Goal: Task Accomplishment & Management: Use online tool/utility

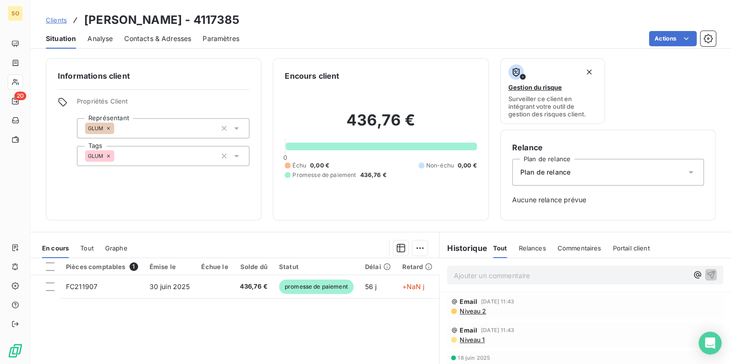
scroll to position [38, 0]
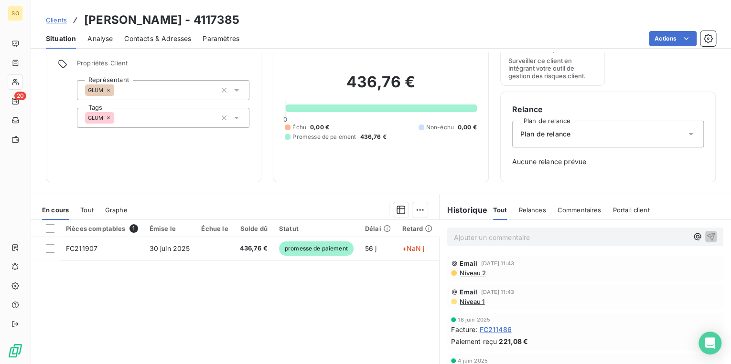
click at [63, 22] on span "Clients" at bounding box center [56, 20] width 21 height 8
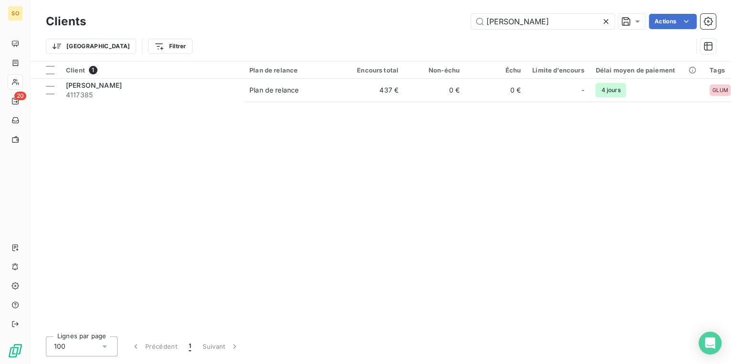
drag, startPoint x: 508, startPoint y: 16, endPoint x: 659, endPoint y: 3, distance: 151.5
click at [619, 11] on div "Clients [PERSON_NAME] Actions" at bounding box center [381, 21] width 670 height 20
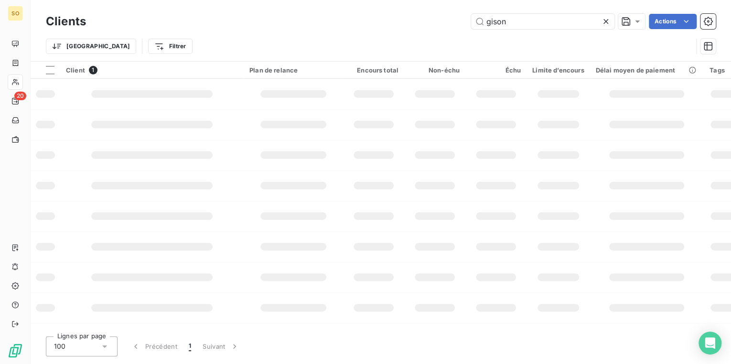
type input "gison"
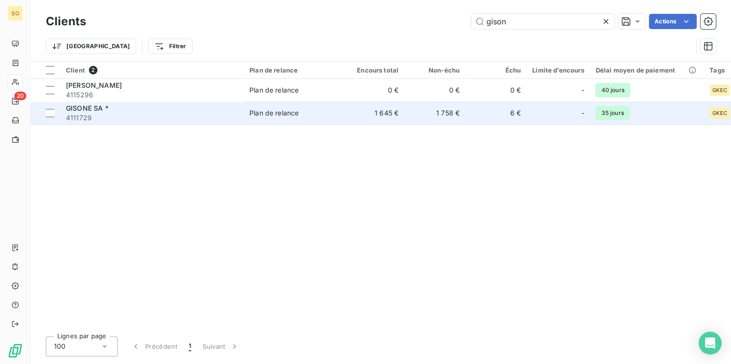
click at [250, 113] on div "Plan de relance" at bounding box center [273, 113] width 49 height 10
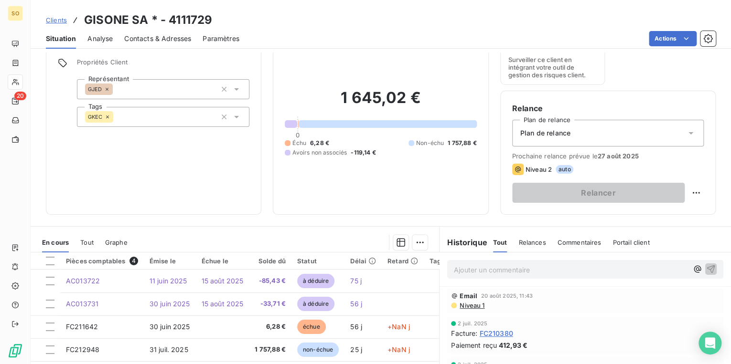
scroll to position [38, 0]
click at [688, 132] on icon at bounding box center [691, 134] width 10 height 10
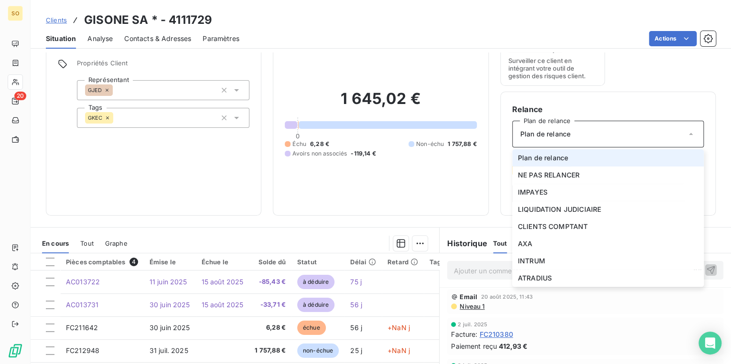
click at [688, 132] on icon at bounding box center [691, 134] width 10 height 10
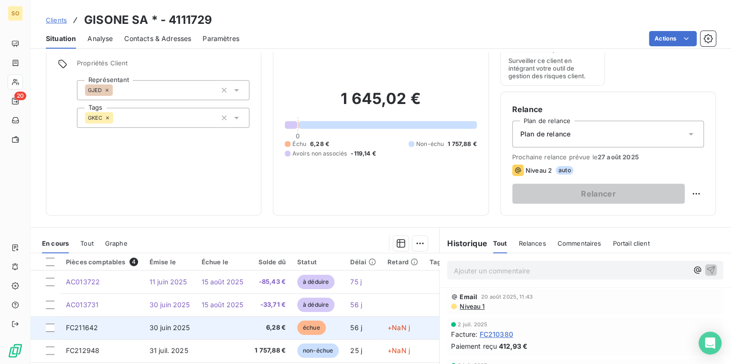
click at [311, 330] on span "échue" at bounding box center [311, 328] width 29 height 14
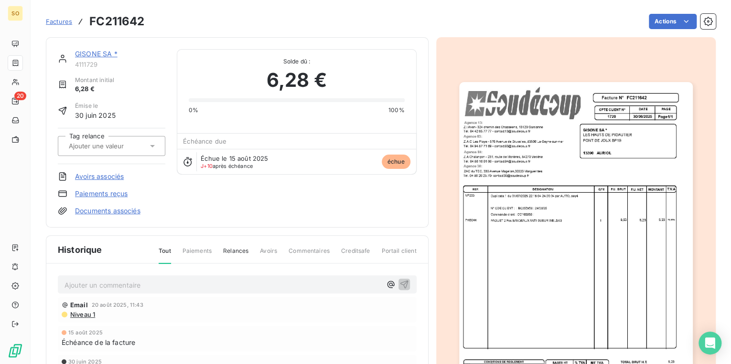
click at [103, 177] on link "Avoirs associés" at bounding box center [99, 177] width 49 height 10
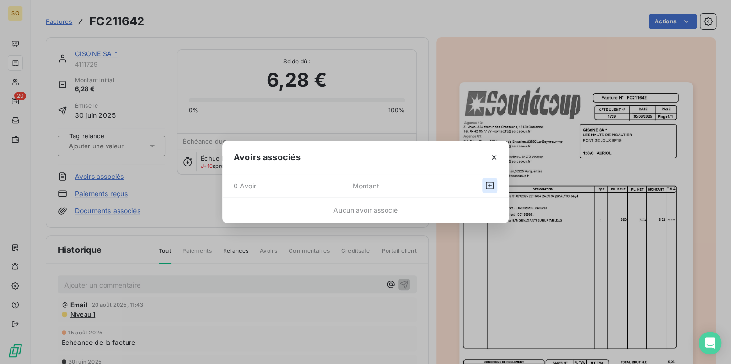
click at [491, 185] on icon "button" at bounding box center [490, 186] width 10 height 10
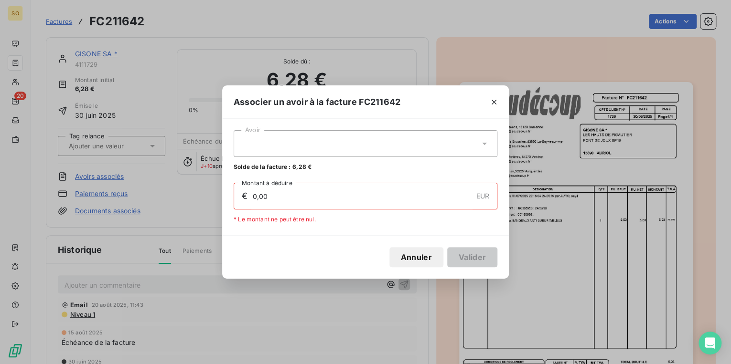
click at [485, 146] on icon at bounding box center [484, 144] width 10 height 10
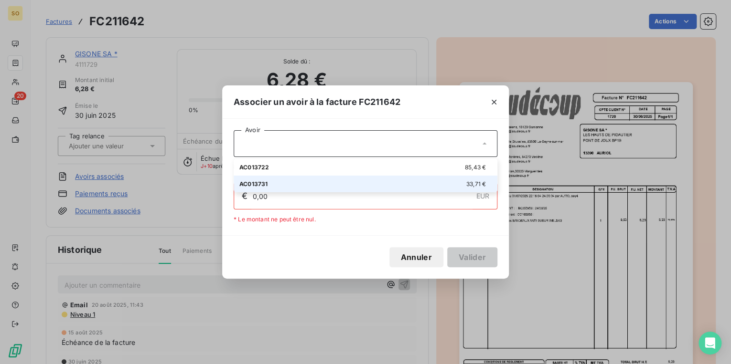
click at [462, 182] on div "AC013731 33,71 €" at bounding box center [365, 184] width 252 height 9
type input "6,28"
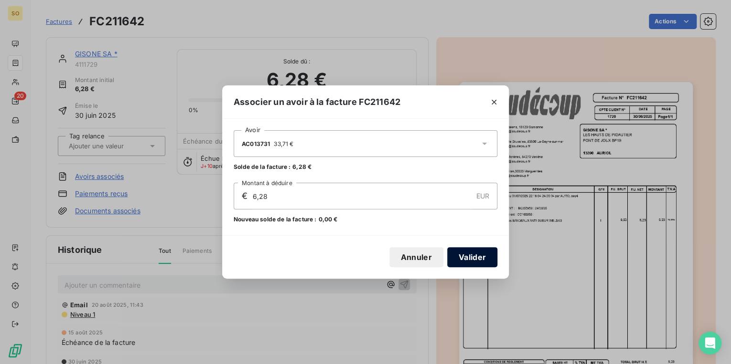
click at [466, 253] on button "Valider" at bounding box center [472, 257] width 50 height 20
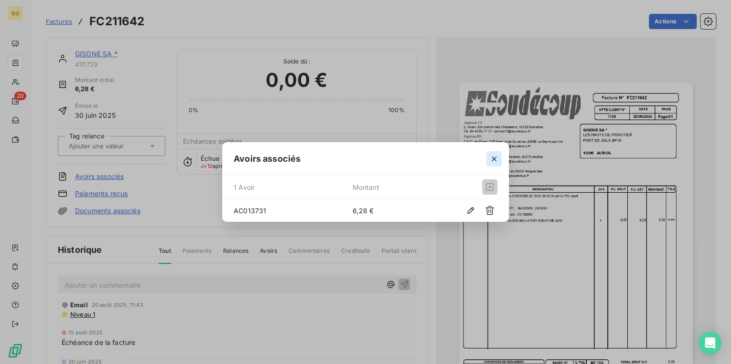
click at [493, 157] on icon "button" at bounding box center [494, 159] width 10 height 10
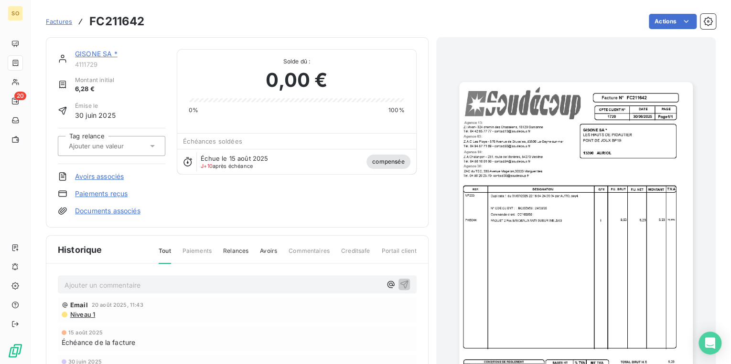
click at [90, 53] on link "GISONE SA *" at bounding box center [96, 54] width 43 height 8
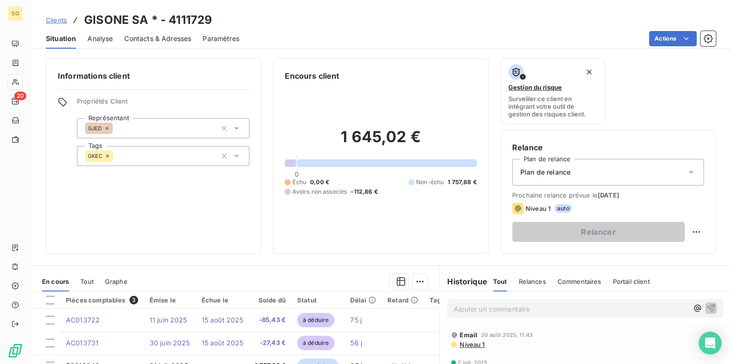
scroll to position [115, 0]
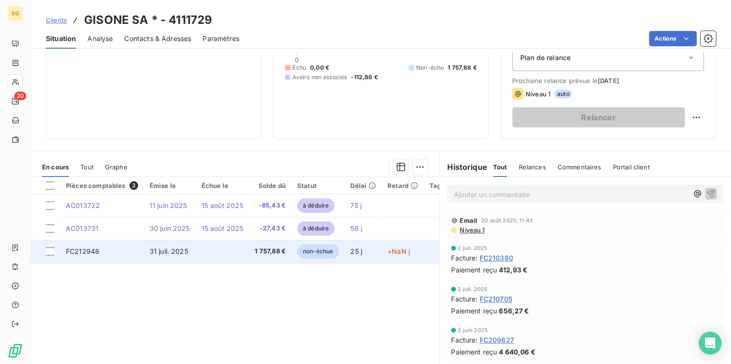
click at [312, 252] on span "non-échue" at bounding box center [318, 251] width 42 height 14
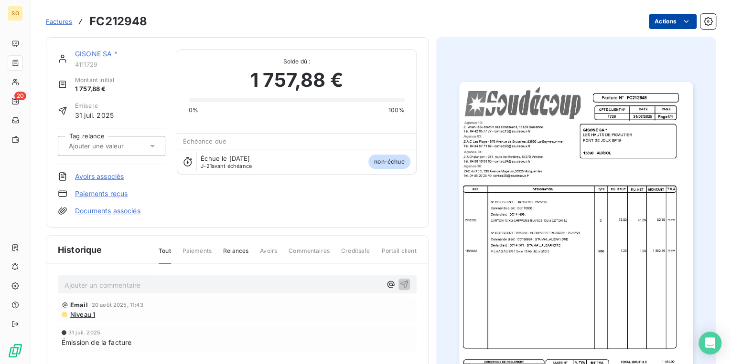
click at [657, 22] on html "SO 20 Factures FC212948 Actions GISONE SA * 4111729 Montant initial 1 757,88 € …" at bounding box center [365, 182] width 731 height 364
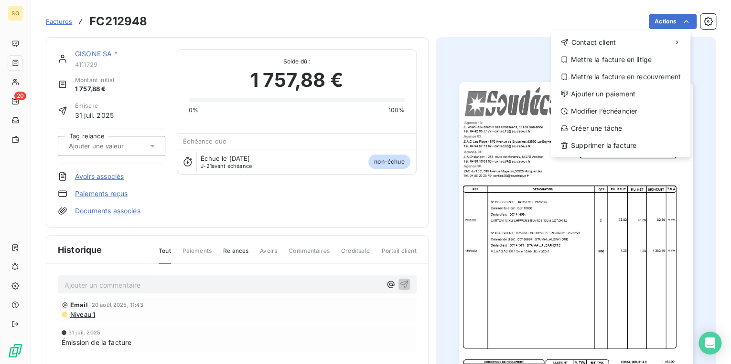
click at [105, 174] on html "SO 20 Factures FC212948 Actions Contact client Mettre la facture en litige Mett…" at bounding box center [365, 182] width 731 height 364
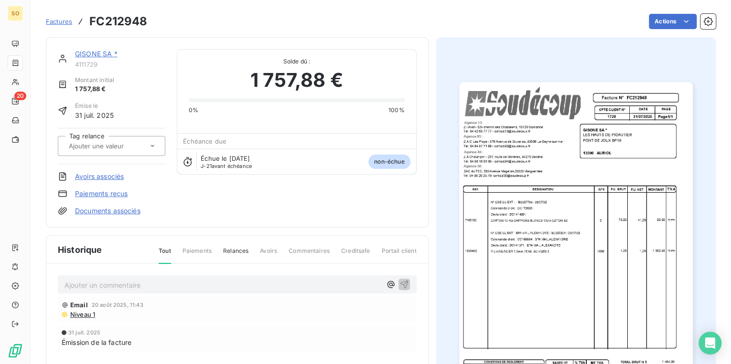
click at [105, 174] on link "Avoirs associés" at bounding box center [99, 177] width 49 height 10
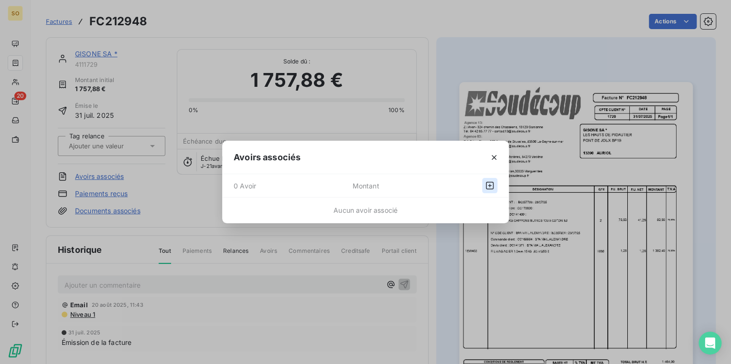
click at [491, 185] on icon "button" at bounding box center [490, 186] width 10 height 10
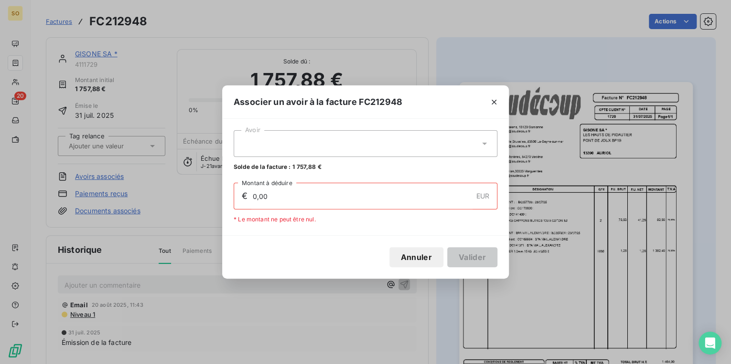
click at [486, 143] on icon at bounding box center [484, 144] width 5 height 2
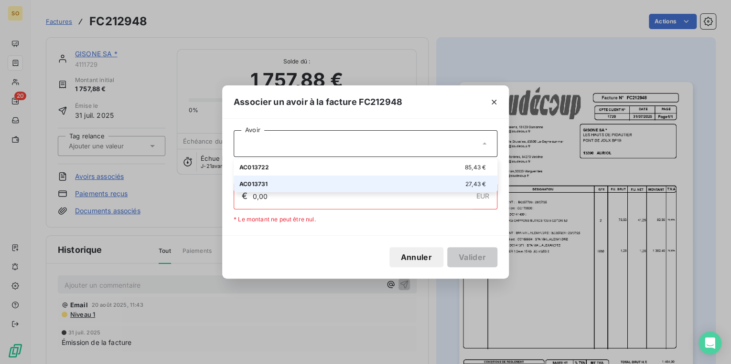
click at [373, 185] on div "AC013731 27,43 €" at bounding box center [365, 184] width 252 height 9
type input "27,43"
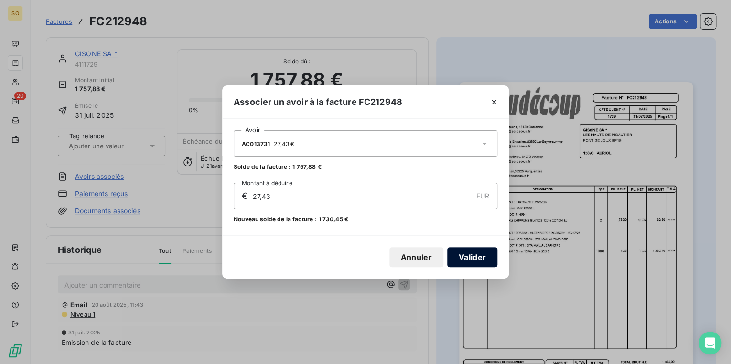
click at [465, 256] on button "Valider" at bounding box center [472, 257] width 50 height 20
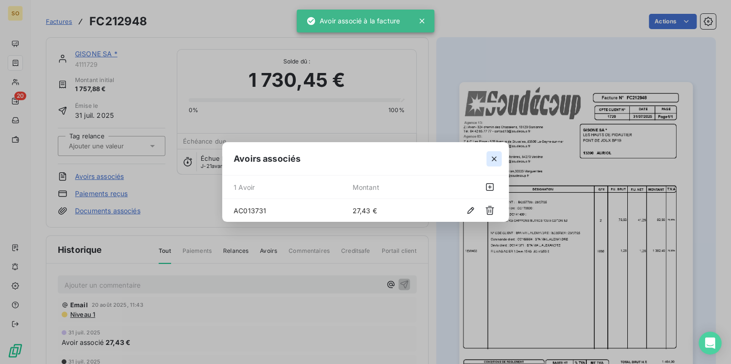
click at [495, 157] on icon "button" at bounding box center [493, 159] width 5 height 5
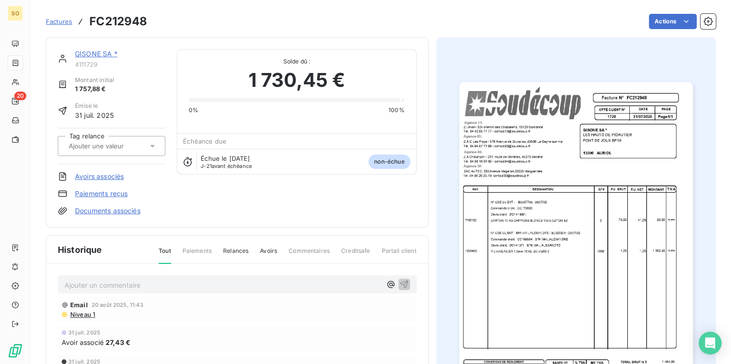
click at [99, 53] on link "GISONE SA *" at bounding box center [96, 54] width 43 height 8
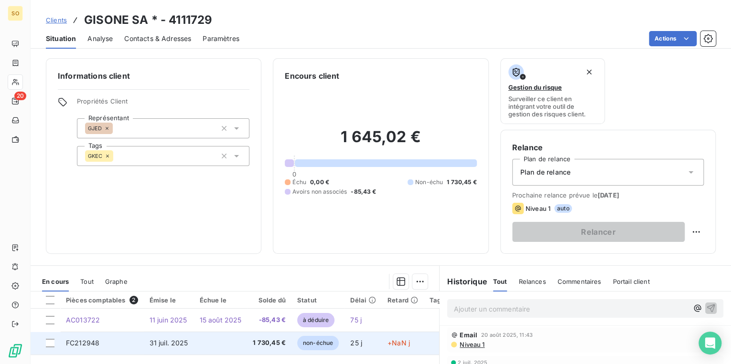
click at [308, 339] on span "non-échue" at bounding box center [318, 343] width 42 height 14
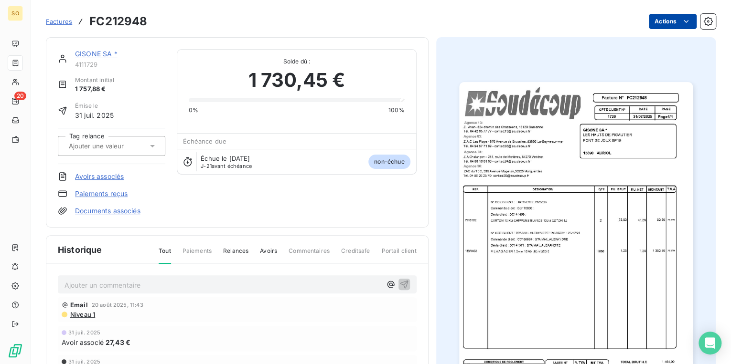
click at [653, 25] on html "SO 20 Factures FC212948 Actions GISONE SA * 4111729 Montant initial 1 757,88 € …" at bounding box center [365, 182] width 731 height 364
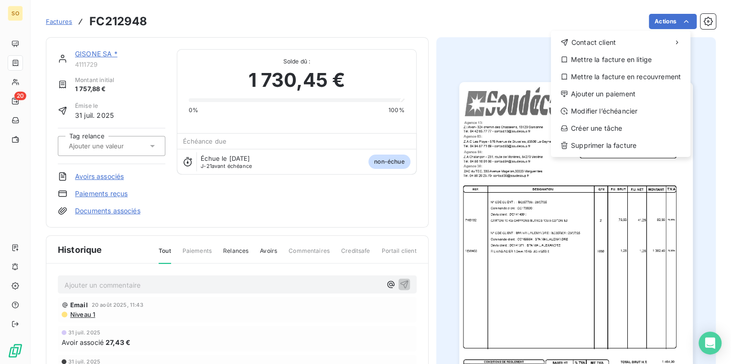
click at [111, 195] on html "SO 20 Factures FC212948 Actions Contact client Mettre la facture en litige Mett…" at bounding box center [365, 182] width 731 height 364
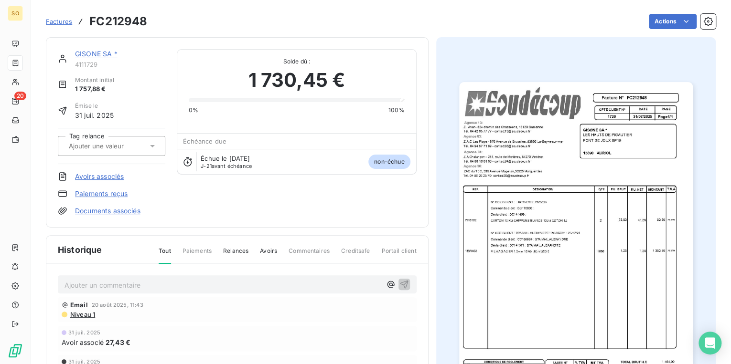
click at [111, 191] on link "Paiements reçus" at bounding box center [101, 194] width 53 height 10
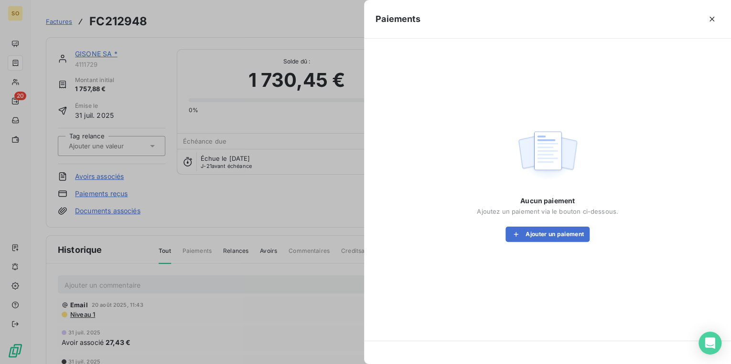
click at [114, 178] on div at bounding box center [365, 182] width 731 height 364
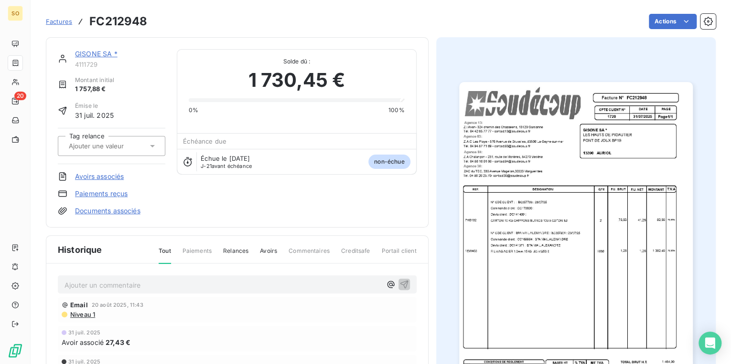
click at [114, 178] on link "Avoirs associés" at bounding box center [99, 177] width 49 height 10
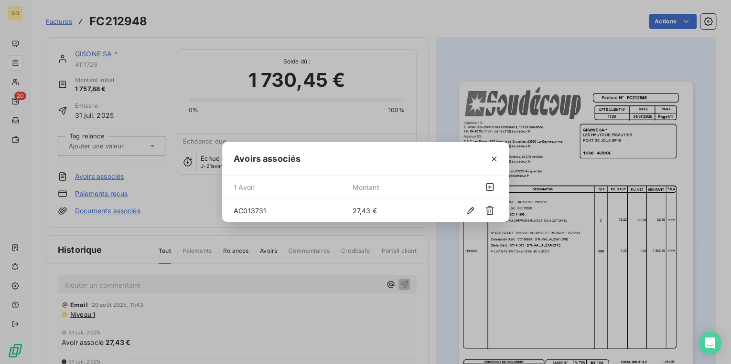
click at [450, 211] on div at bounding box center [471, 210] width 53 height 15
click at [489, 188] on icon "button" at bounding box center [490, 187] width 10 height 10
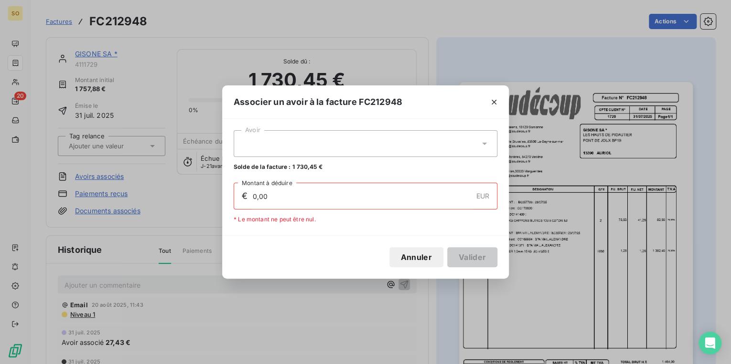
click at [485, 142] on icon at bounding box center [484, 144] width 10 height 10
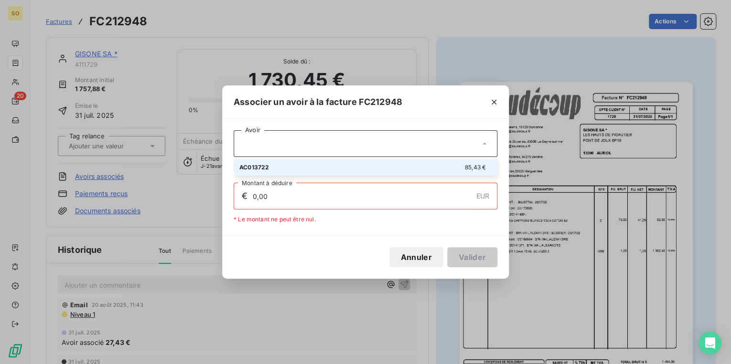
click at [324, 170] on div "AC013722 85,43 €" at bounding box center [365, 167] width 252 height 9
type input "85,43"
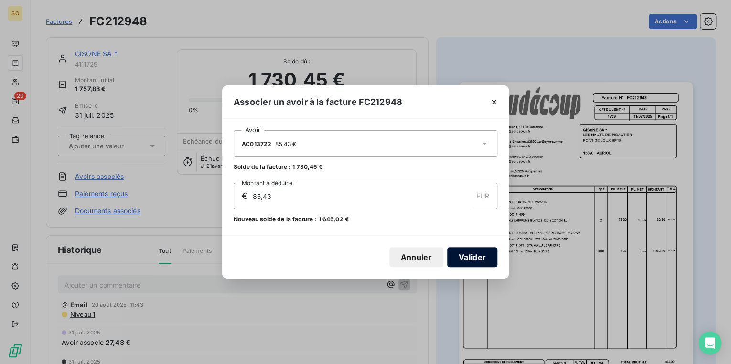
click at [467, 254] on button "Valider" at bounding box center [472, 257] width 50 height 20
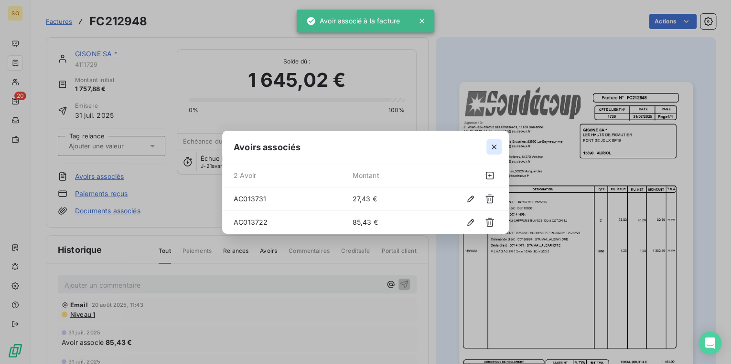
click at [492, 141] on button "button" at bounding box center [493, 146] width 15 height 15
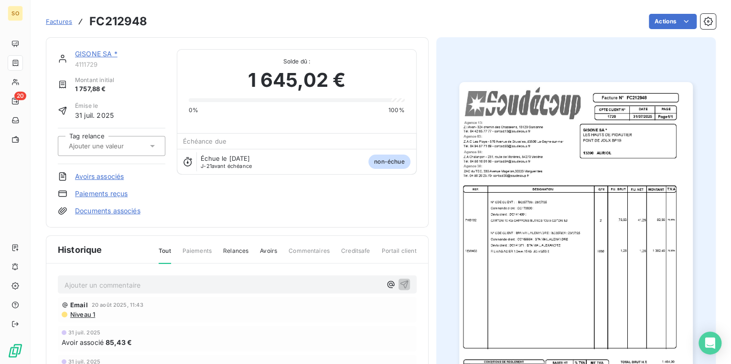
click at [97, 51] on link "GISONE SA *" at bounding box center [96, 54] width 43 height 8
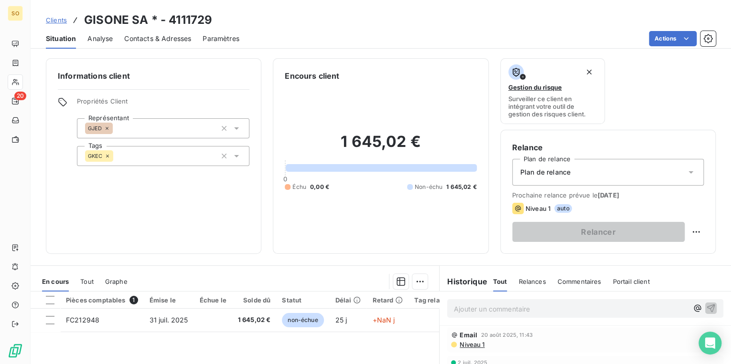
click at [61, 19] on span "Clients" at bounding box center [56, 20] width 21 height 8
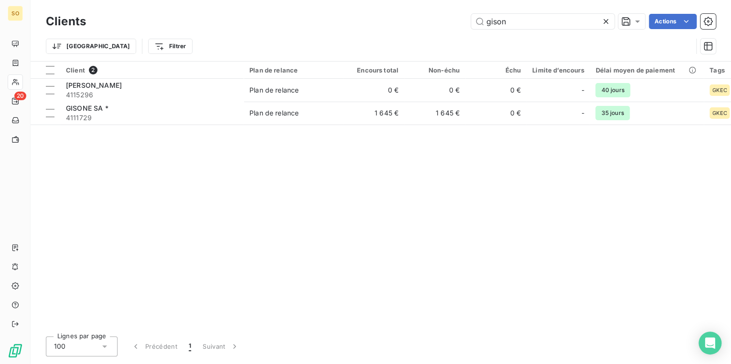
drag, startPoint x: 483, startPoint y: 21, endPoint x: 686, endPoint y: 33, distance: 203.3
click at [532, 27] on input "gison" at bounding box center [542, 21] width 143 height 15
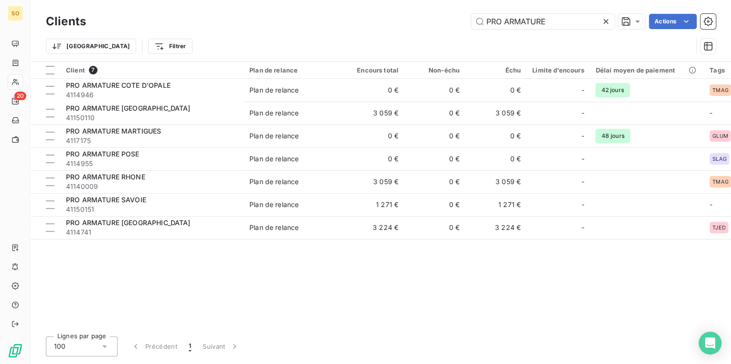
type input "PRO ARMATURE"
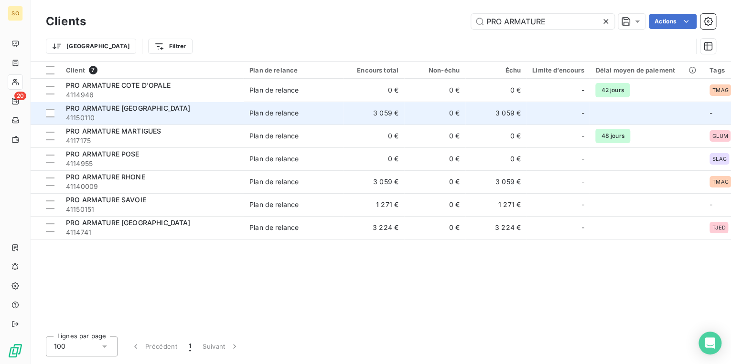
click at [335, 115] on span "Plan de relance" at bounding box center [293, 113] width 88 height 10
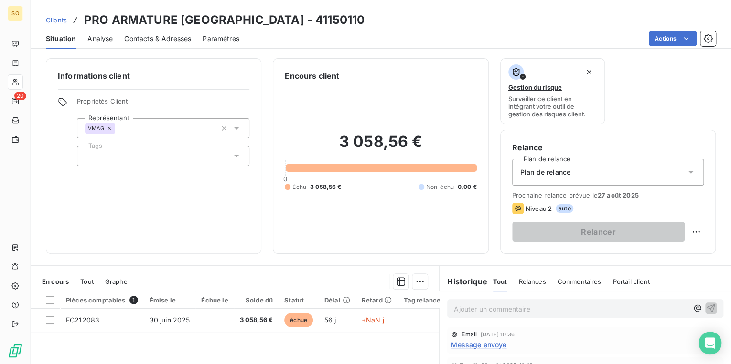
click at [55, 17] on span "Clients" at bounding box center [56, 20] width 21 height 8
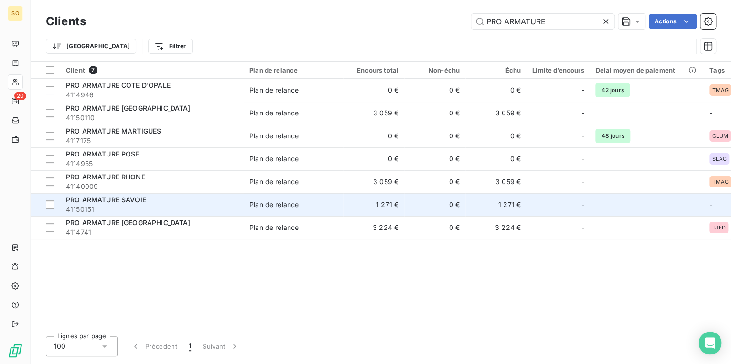
click at [355, 207] on td "1 271 €" at bounding box center [373, 204] width 61 height 23
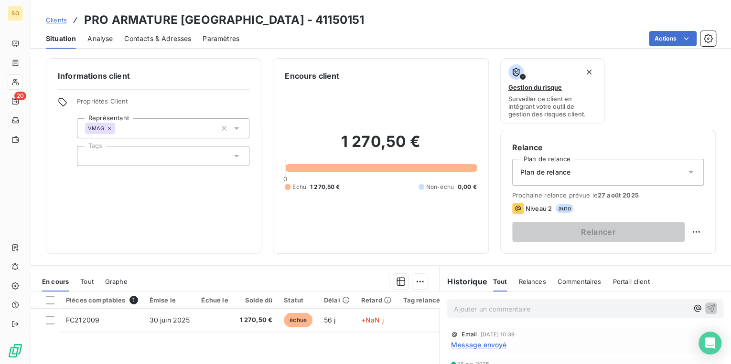
click at [65, 18] on span "Clients" at bounding box center [56, 20] width 21 height 8
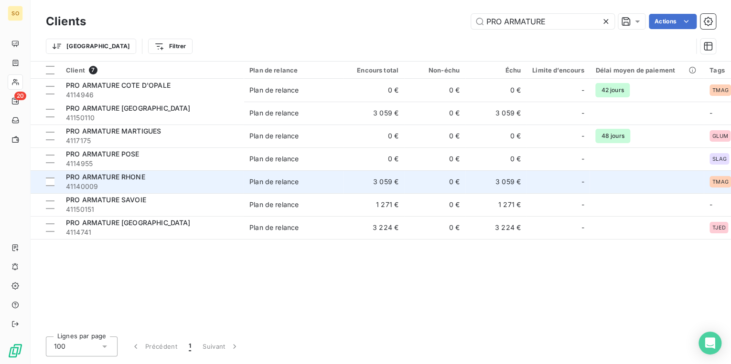
click at [327, 184] on span "Plan de relance" at bounding box center [293, 182] width 88 height 10
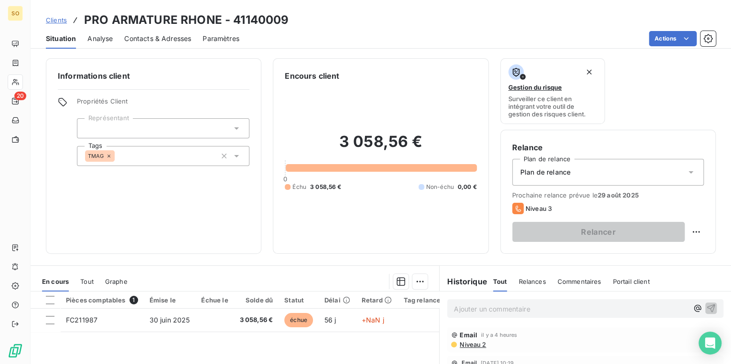
click at [497, 308] on p "Ajouter un commentaire ﻿" at bounding box center [571, 309] width 234 height 12
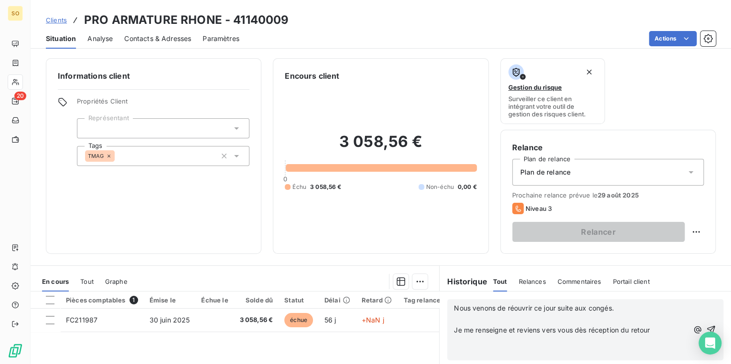
click at [502, 308] on span "Nous venons de réouvrir ce jour suite aux congés." at bounding box center [533, 308] width 159 height 8
click at [491, 322] on p "﻿" at bounding box center [571, 319] width 234 height 11
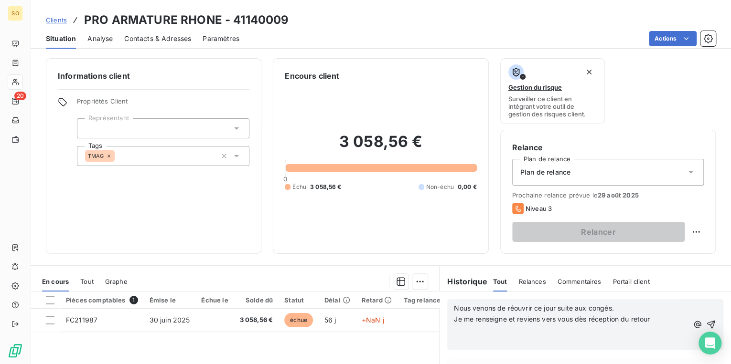
click at [480, 334] on p "﻿" at bounding box center [571, 330] width 234 height 11
click at [707, 323] on icon "button" at bounding box center [711, 325] width 10 height 10
